Goal: Check status: Check status

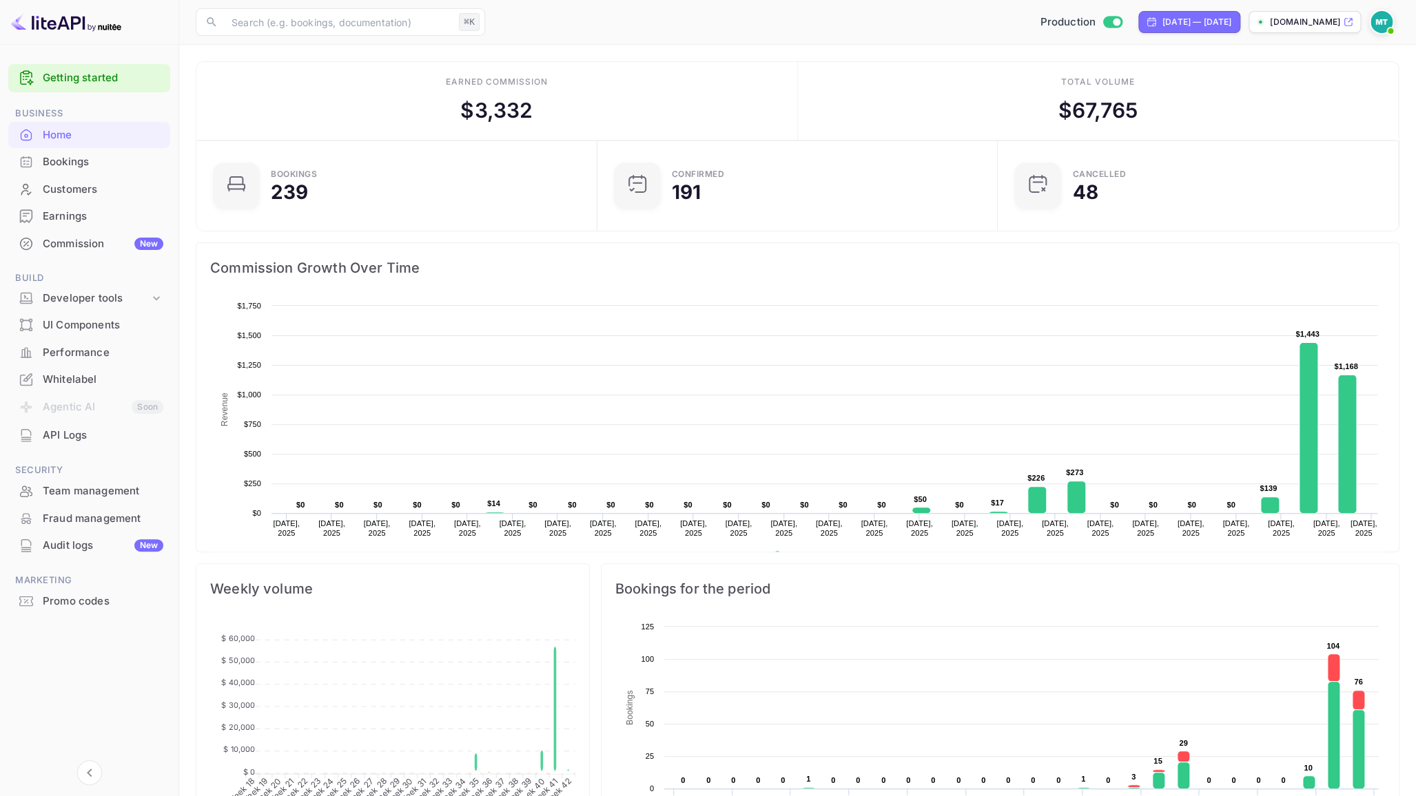
scroll to position [224, 392]
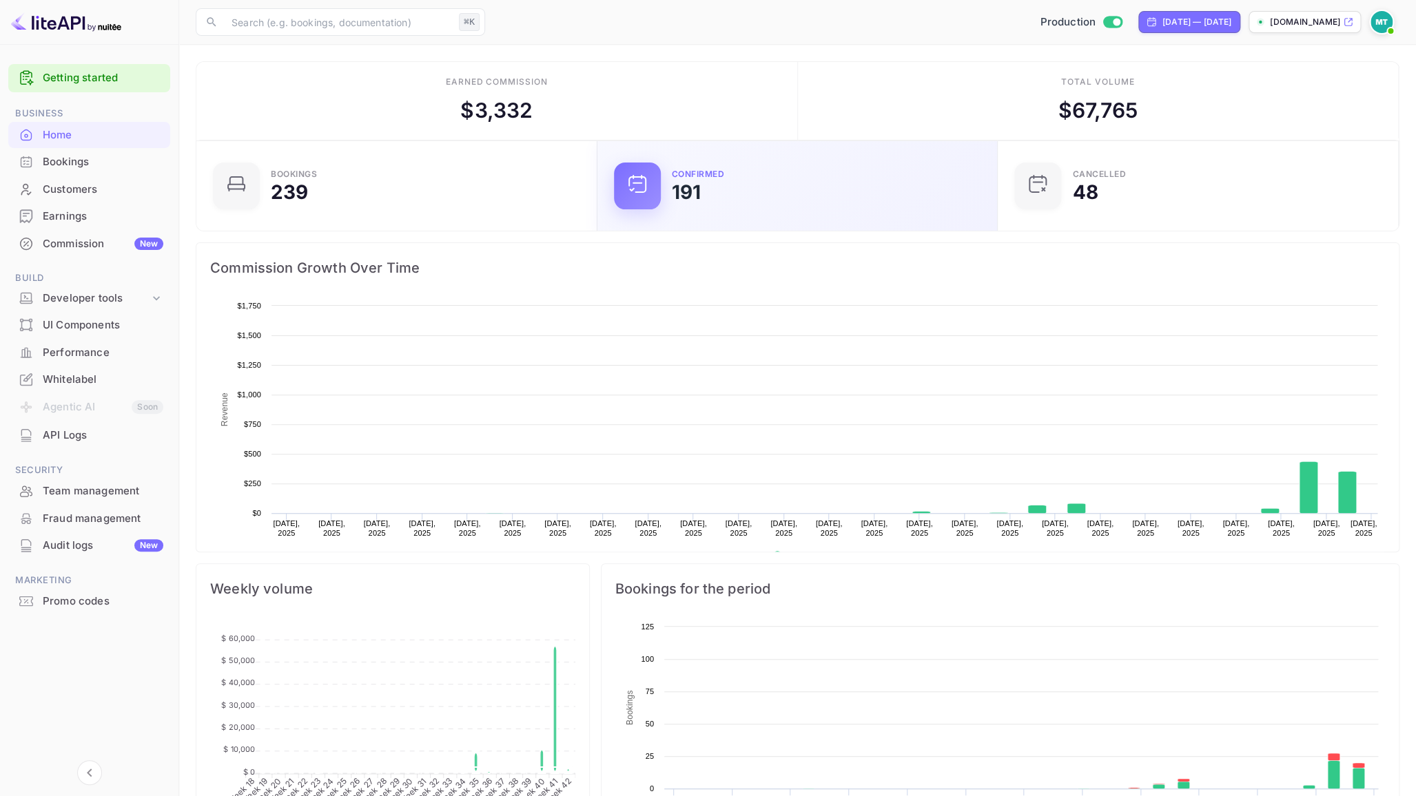
scroll to position [224, 392]
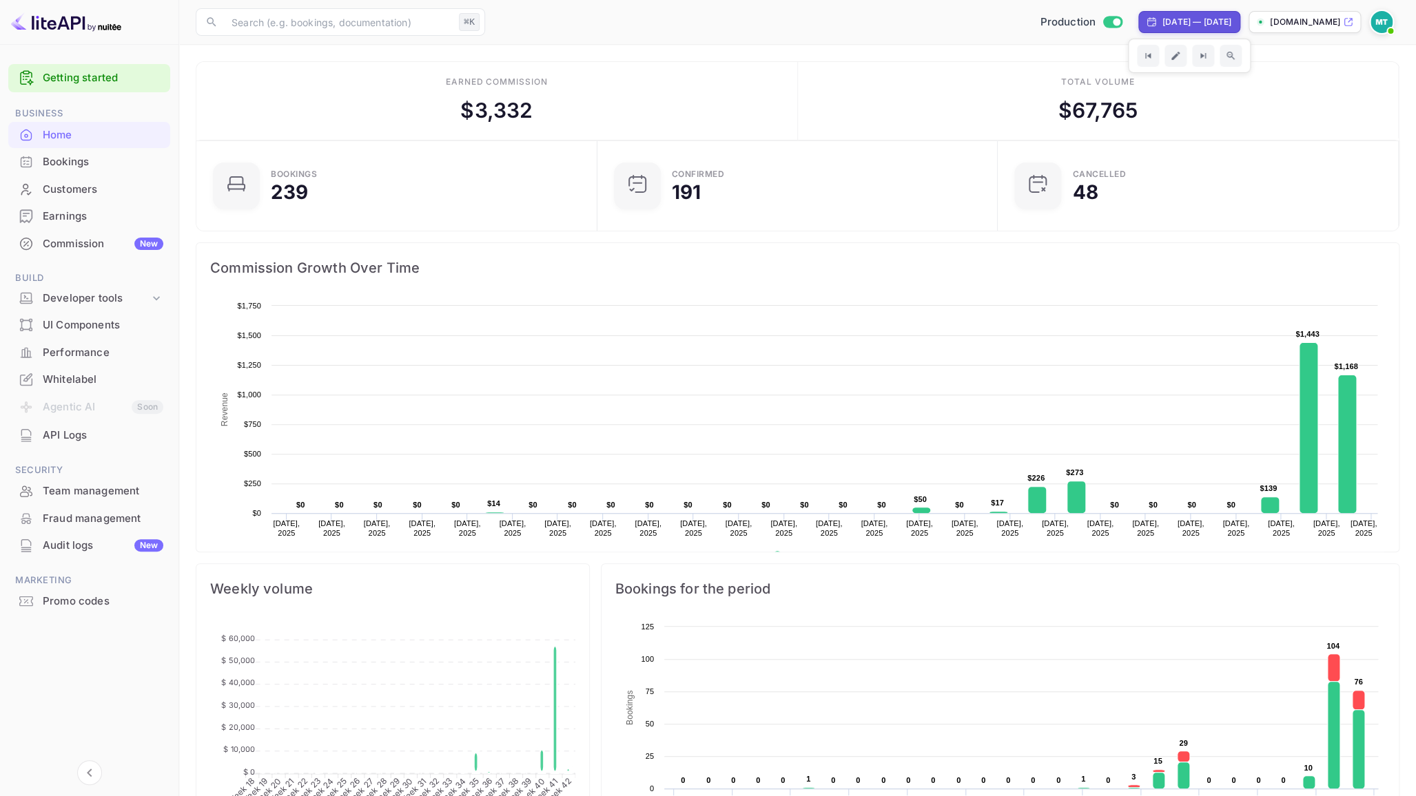
click at [1193, 23] on div "[DATE] — [DATE]" at bounding box center [1196, 22] width 69 height 12
select select "3"
select select "2025"
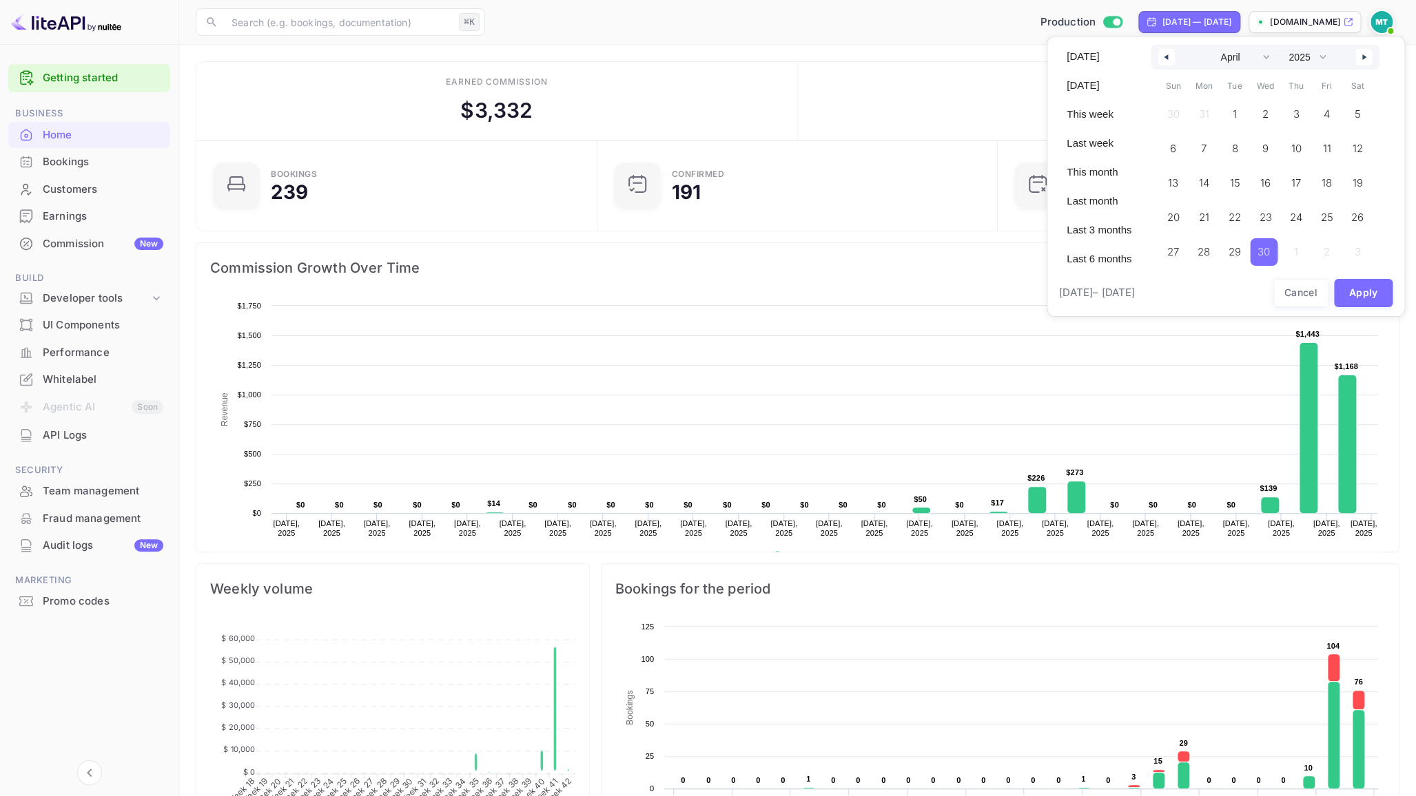
click at [1370, 59] on button "button" at bounding box center [1363, 57] width 17 height 17
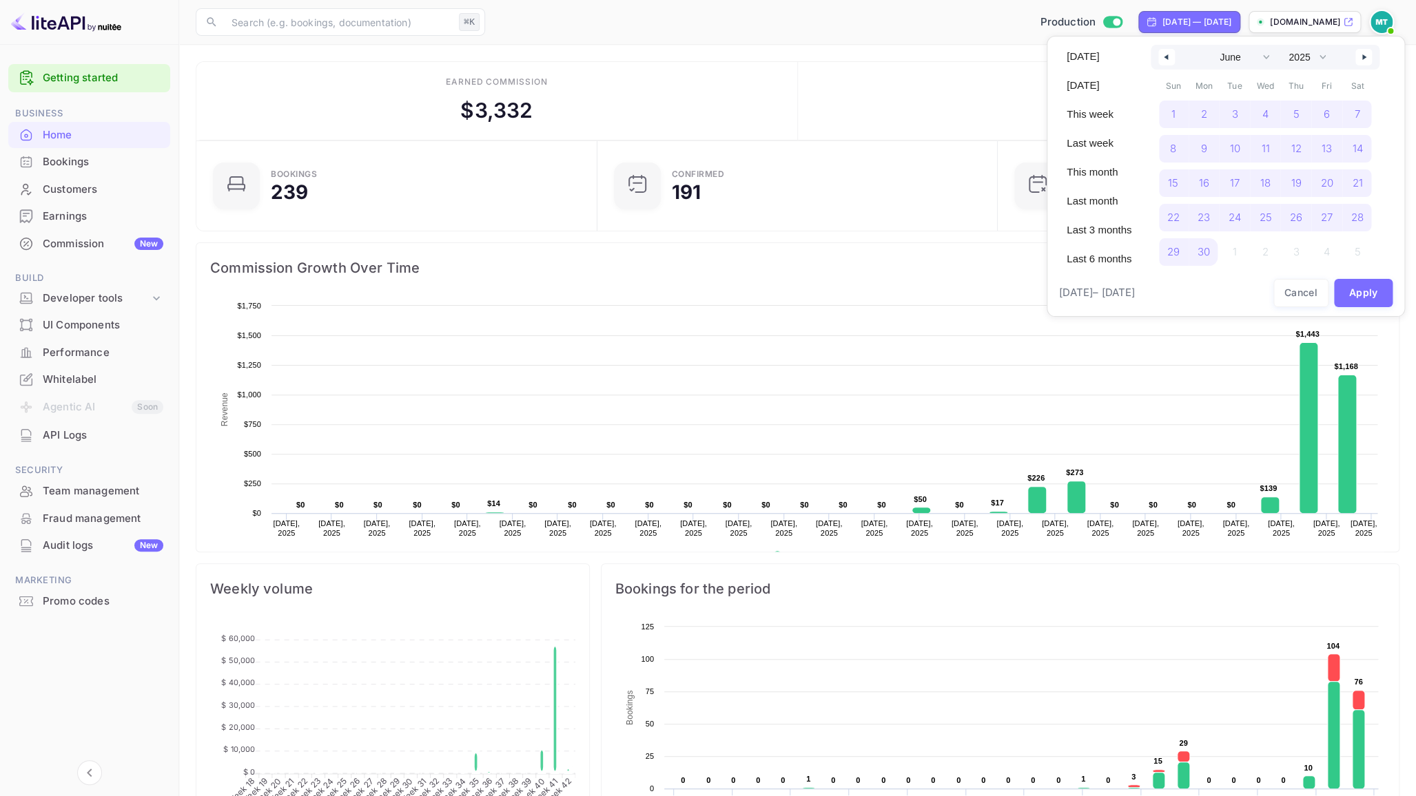
click at [1370, 59] on button "button" at bounding box center [1363, 57] width 17 height 17
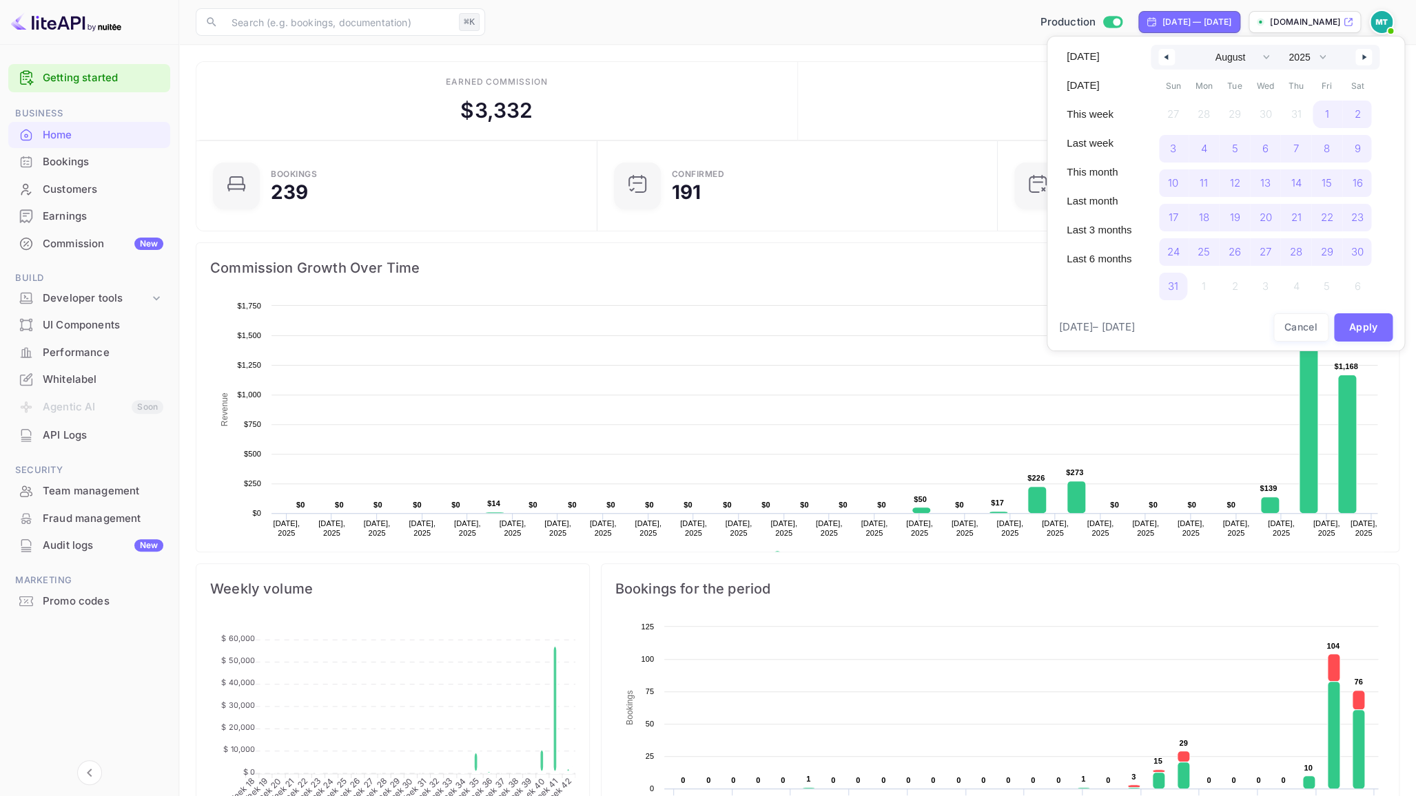
click at [1367, 52] on button "button" at bounding box center [1363, 57] width 17 height 17
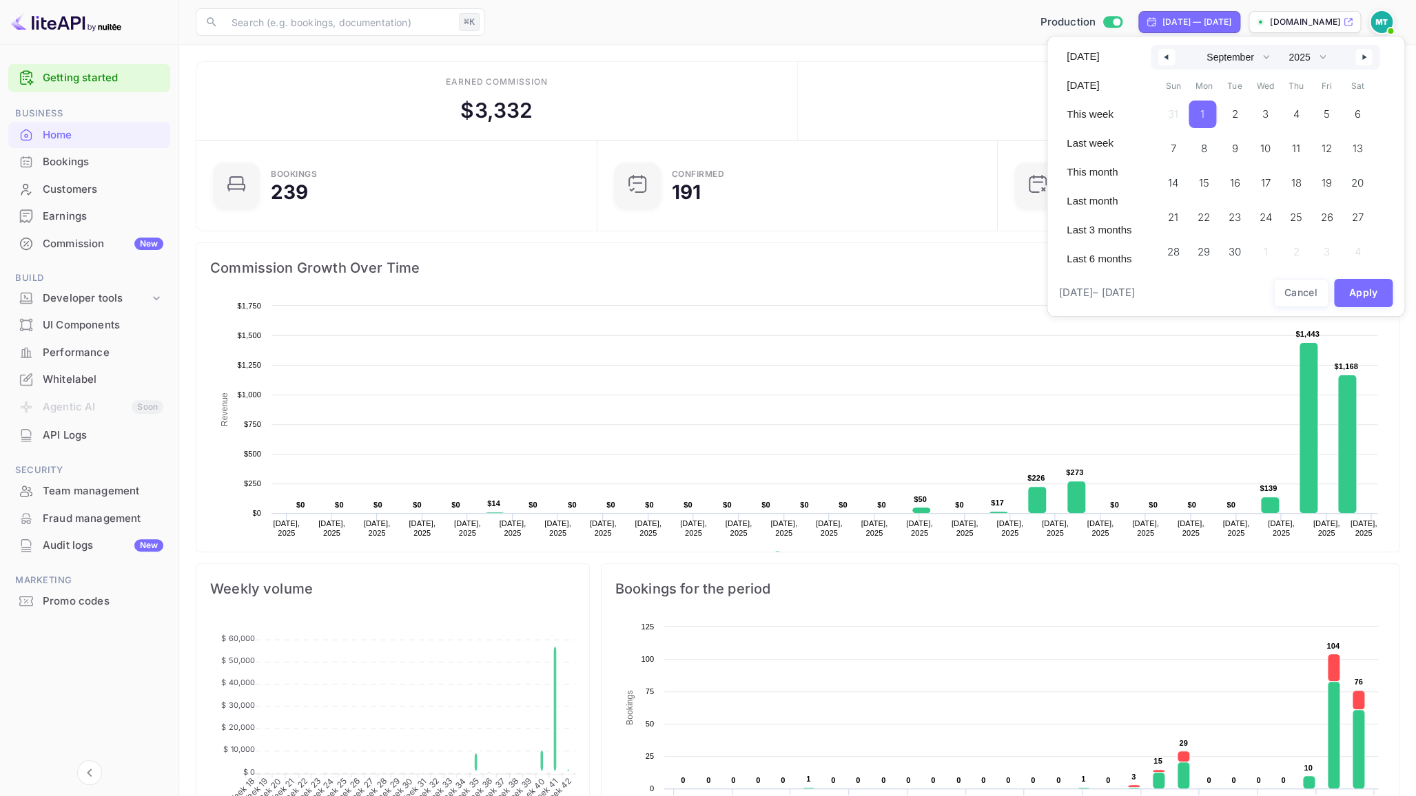
click at [1202, 114] on span "1" at bounding box center [1202, 114] width 4 height 25
click at [1165, 52] on button "button" at bounding box center [1166, 57] width 17 height 17
click at [1326, 111] on span "1" at bounding box center [1325, 114] width 4 height 25
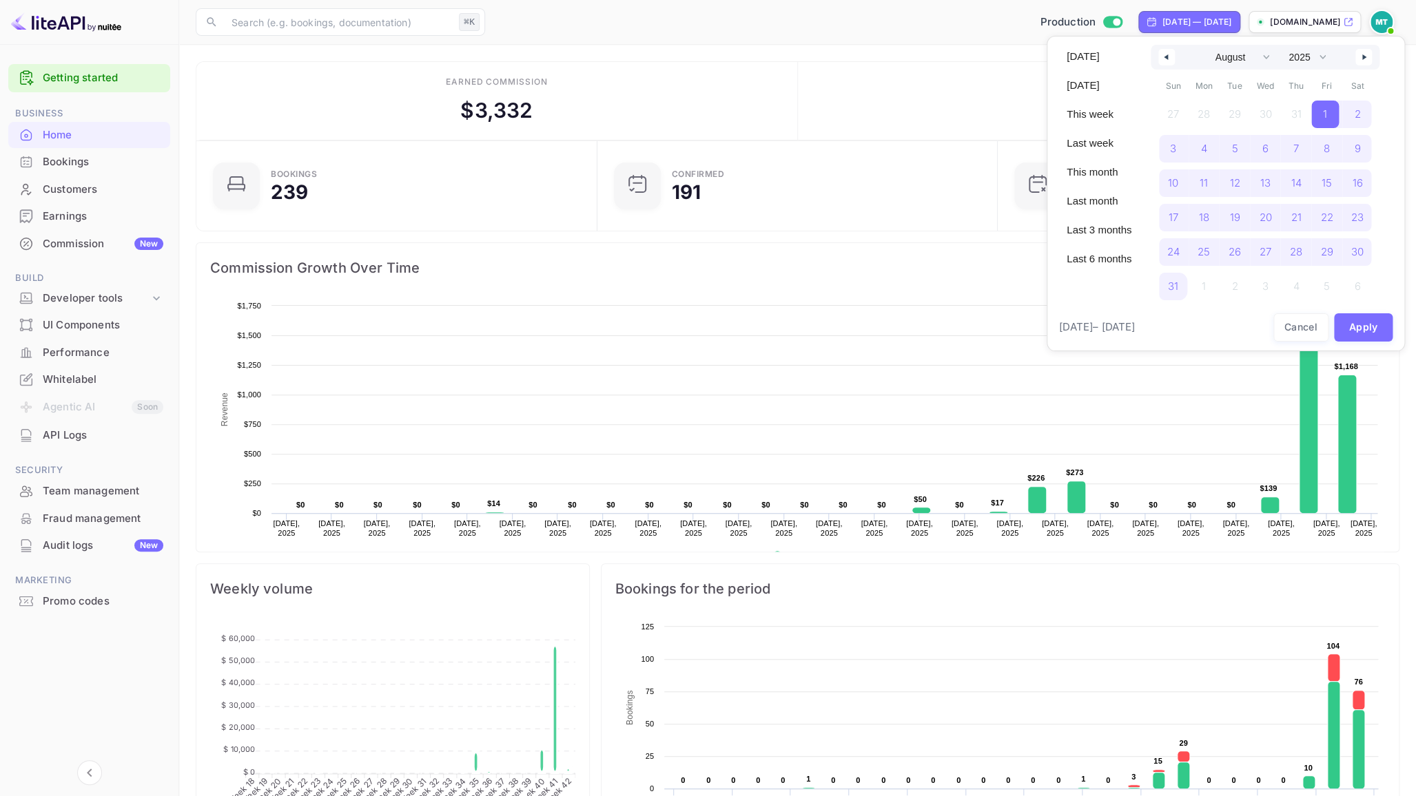
click at [1362, 54] on icon "button" at bounding box center [1365, 57] width 7 height 6
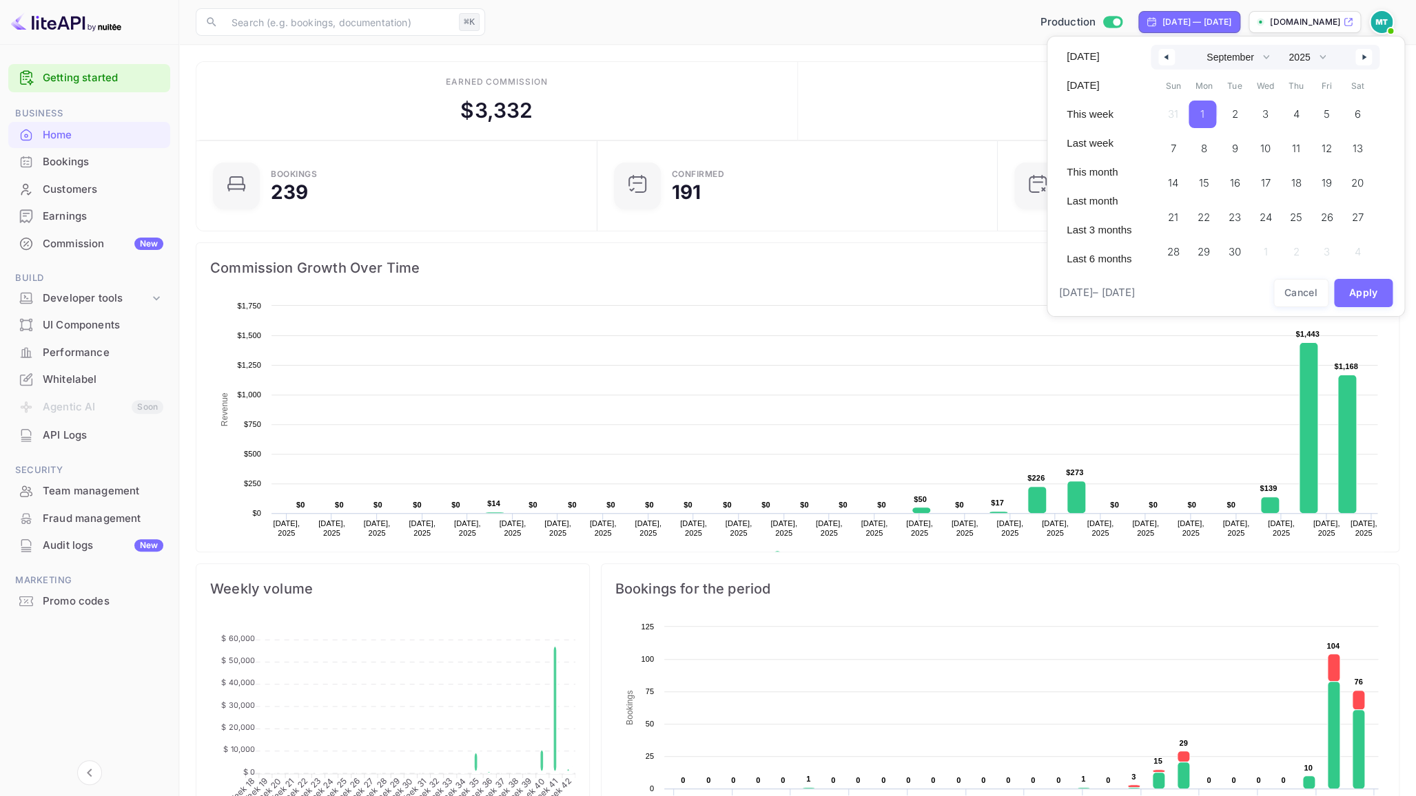
click at [1362, 54] on icon "button" at bounding box center [1365, 57] width 7 height 6
select select "9"
click at [1226, 185] on span "14" at bounding box center [1233, 183] width 28 height 28
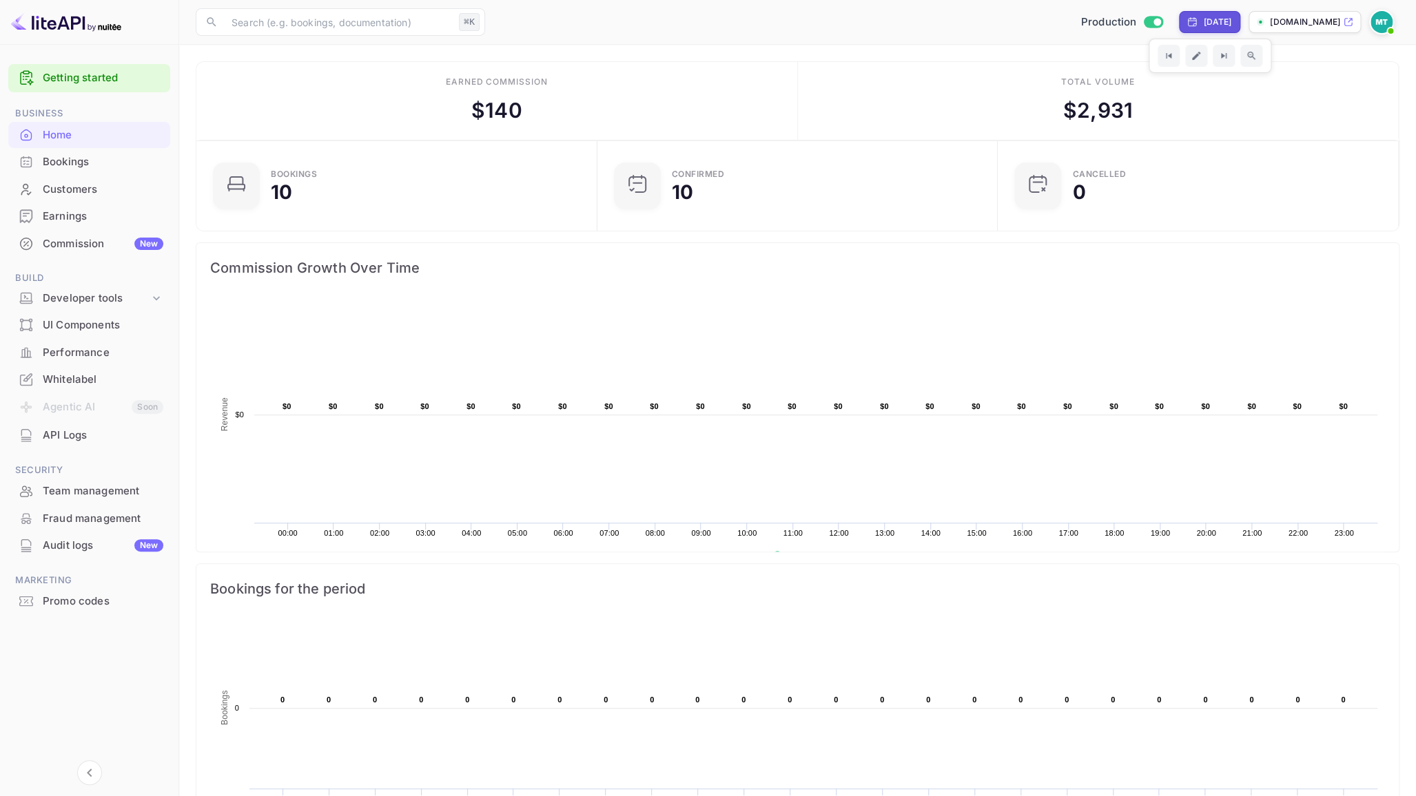
click at [1228, 23] on div "Yesterday" at bounding box center [1217, 22] width 28 height 12
select select "9"
select select "2025"
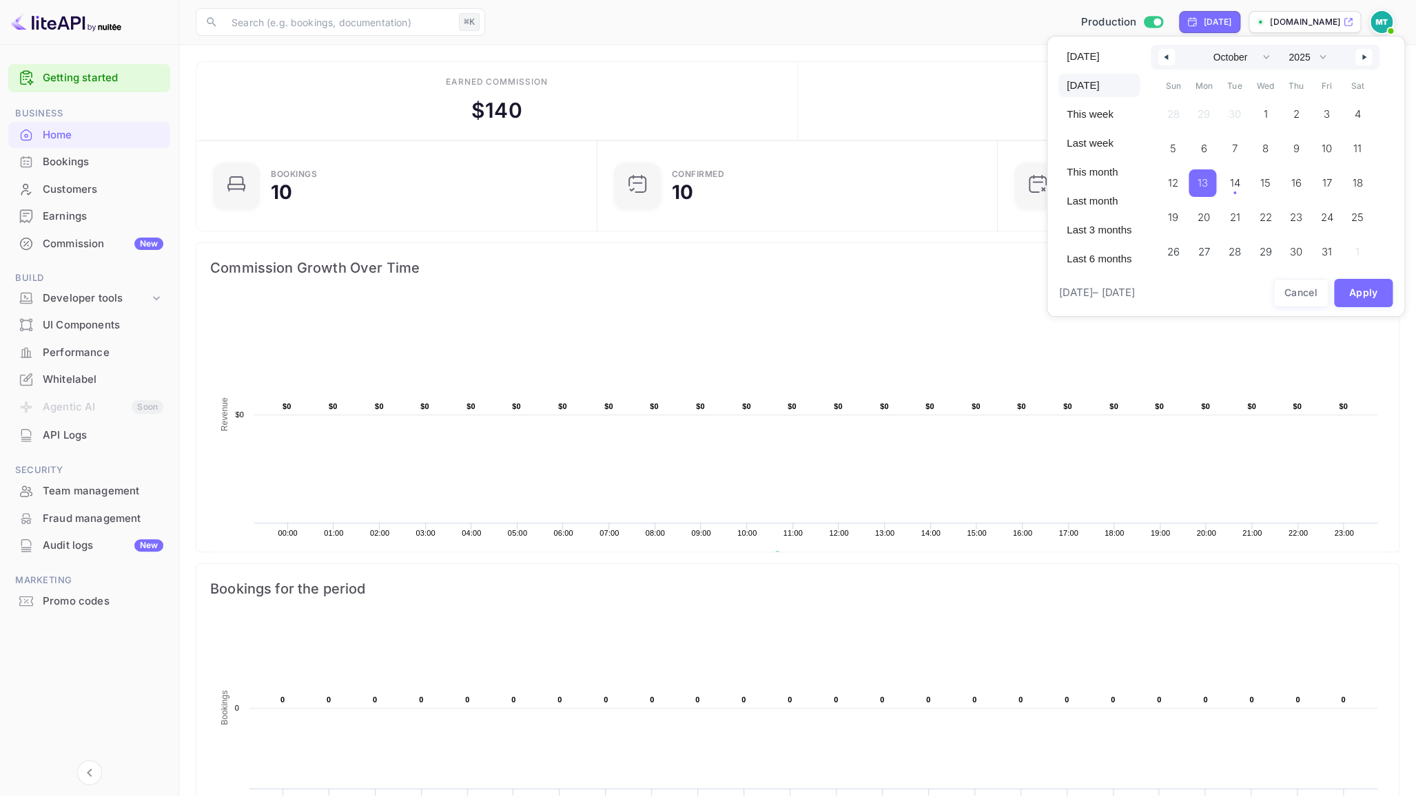
click at [1167, 56] on button "button" at bounding box center [1166, 57] width 17 height 17
click at [1167, 56] on icon "button" at bounding box center [1164, 57] width 7 height 6
click at [1328, 113] on span "1" at bounding box center [1326, 115] width 31 height 28
click at [1364, 58] on icon "button" at bounding box center [1365, 57] width 7 height 6
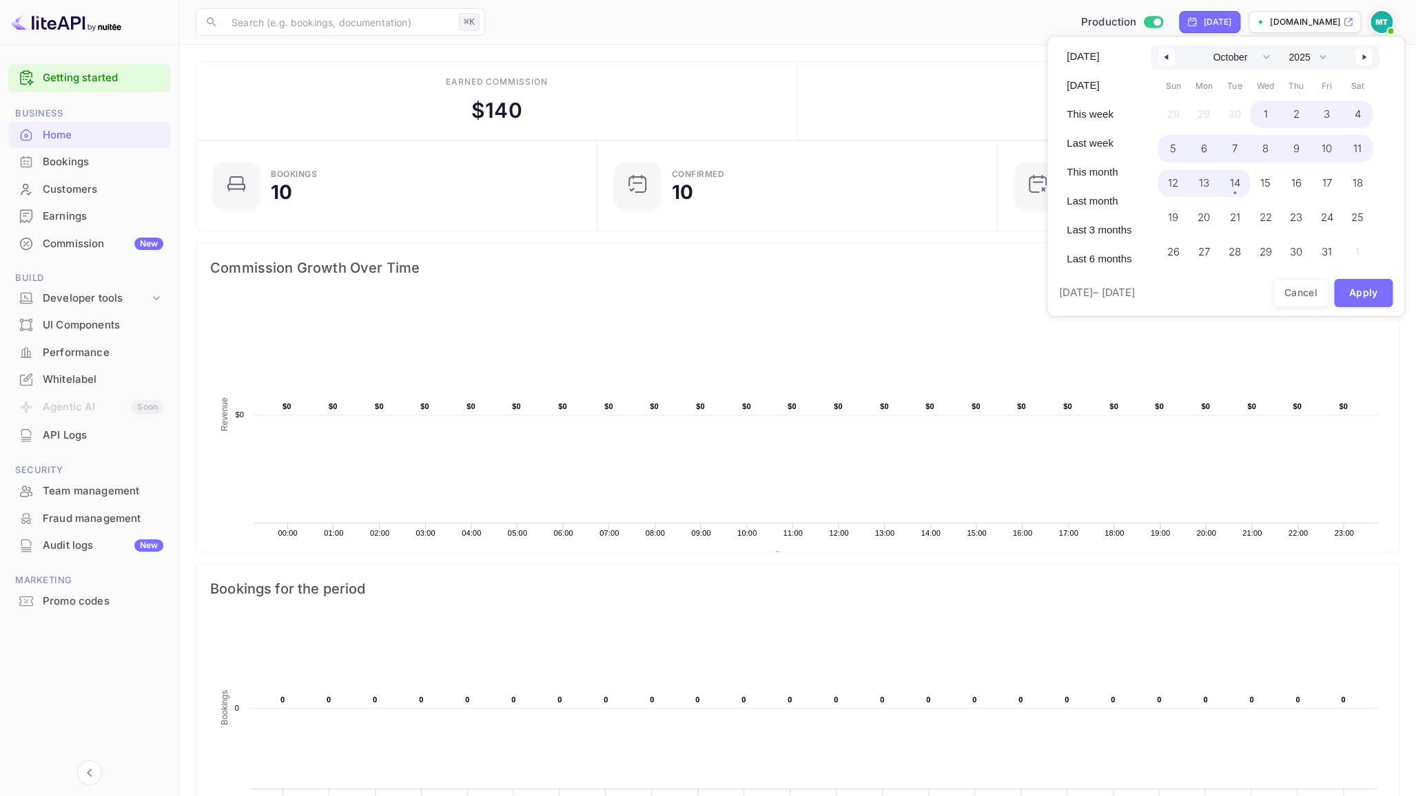
click at [1234, 192] on span "14" at bounding box center [1234, 183] width 10 height 25
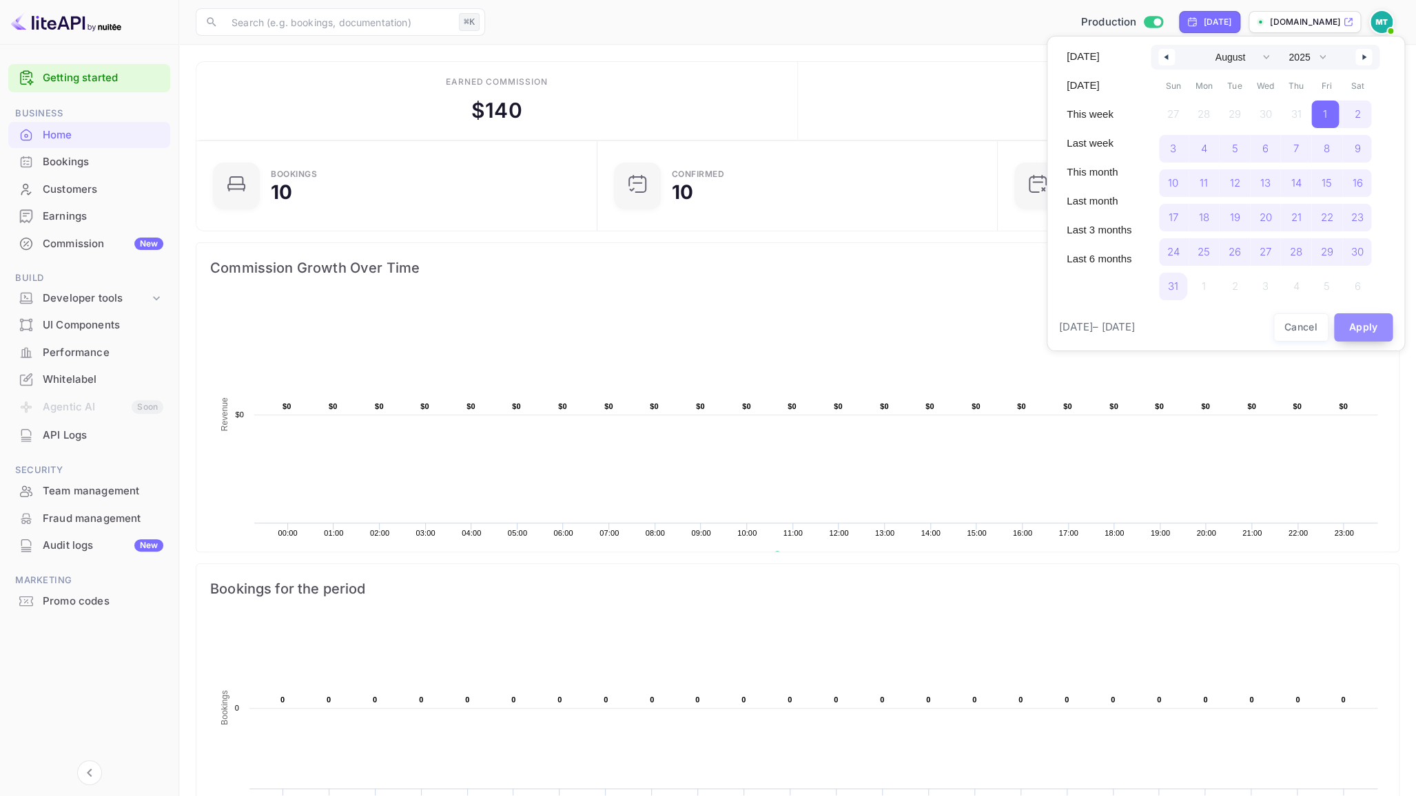
click at [1370, 325] on button "Apply" at bounding box center [1363, 327] width 59 height 28
select select "6"
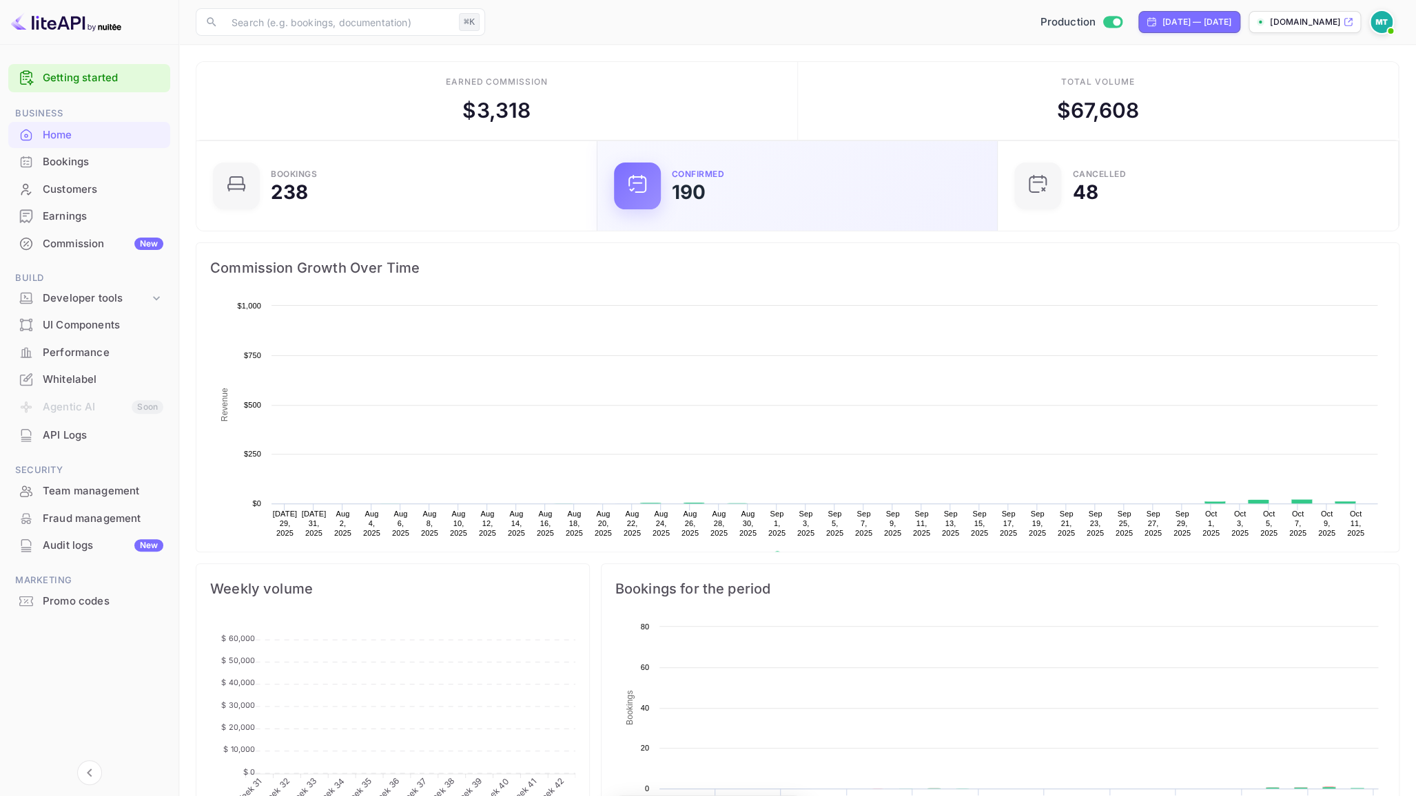
scroll to position [224, 392]
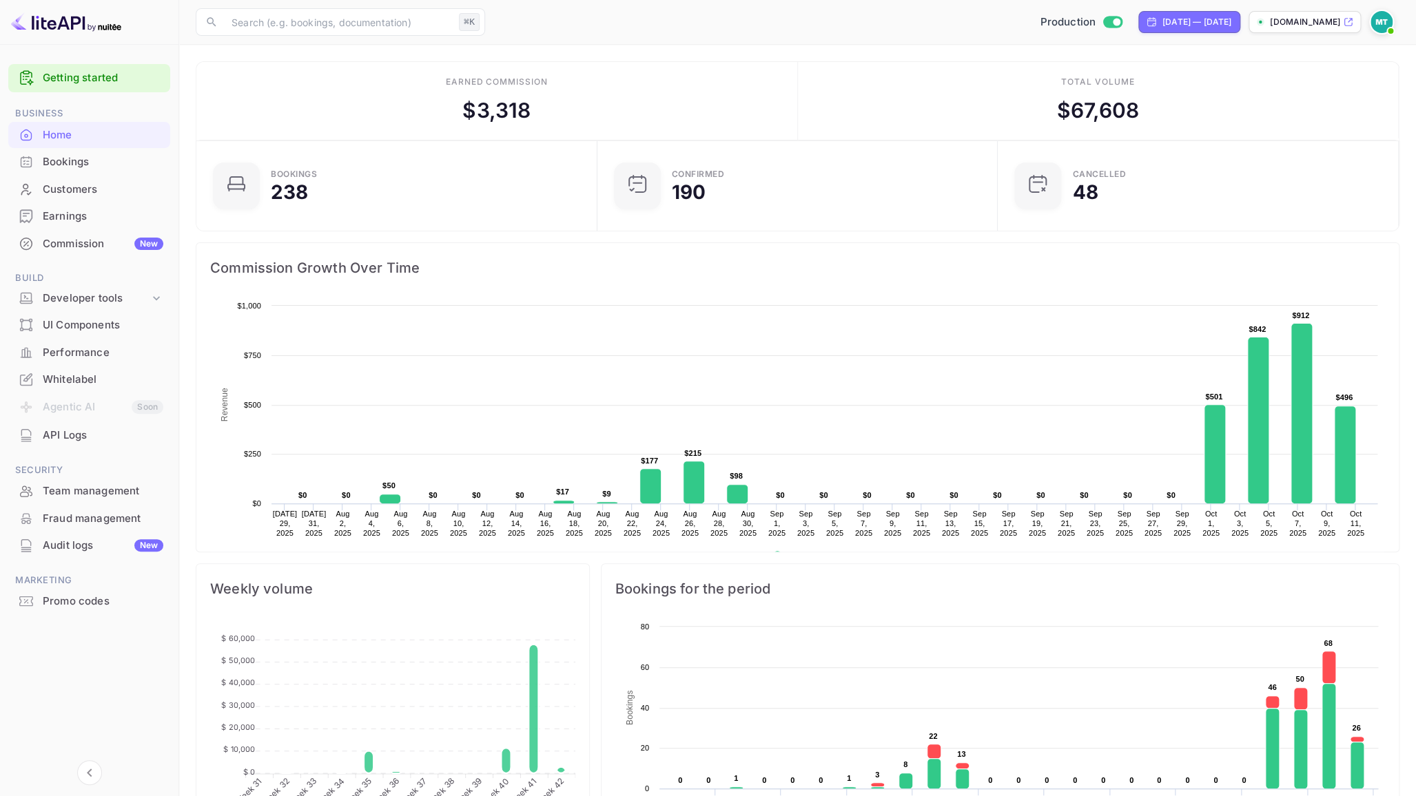
drag, startPoint x: 537, startPoint y: 110, endPoint x: 557, endPoint y: 110, distance: 20.0
click at [556, 110] on div "Earned commission $ 3,318" at bounding box center [496, 101] width 601 height 79
click at [770, 49] on main "Earned commission $ 3,318 Total volume $ 67,608 Bookings 238 Confirmed 190 CANC…" at bounding box center [797, 717] width 1237 height 1345
click at [739, 87] on div "Earned commission $ 3,318" at bounding box center [496, 101] width 601 height 79
